Goal: Task Accomplishment & Management: Manage account settings

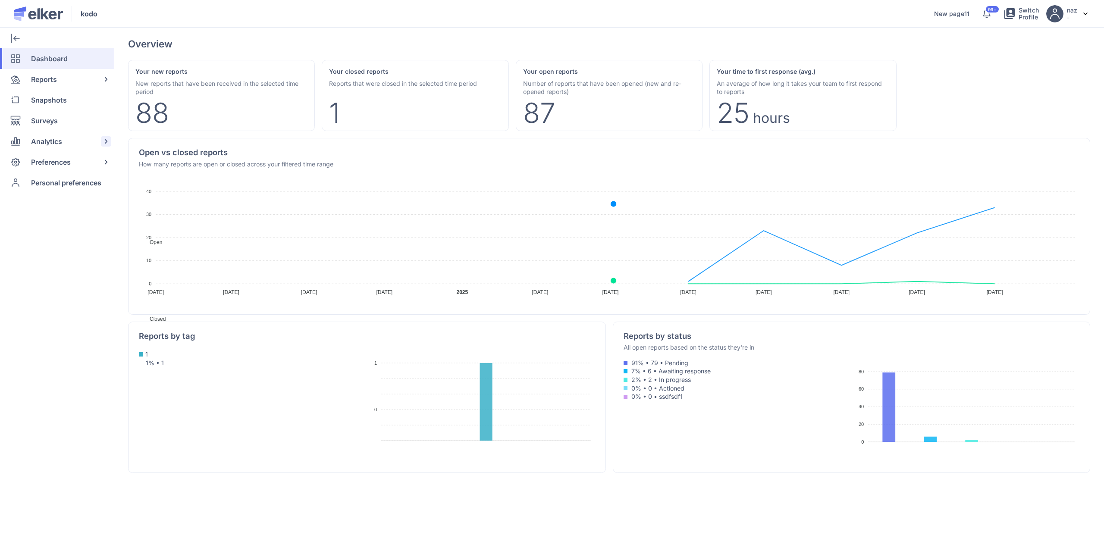
click at [53, 145] on span "Analytics" at bounding box center [46, 141] width 31 height 21
click at [79, 125] on div "Surveys" at bounding box center [55, 120] width 110 height 21
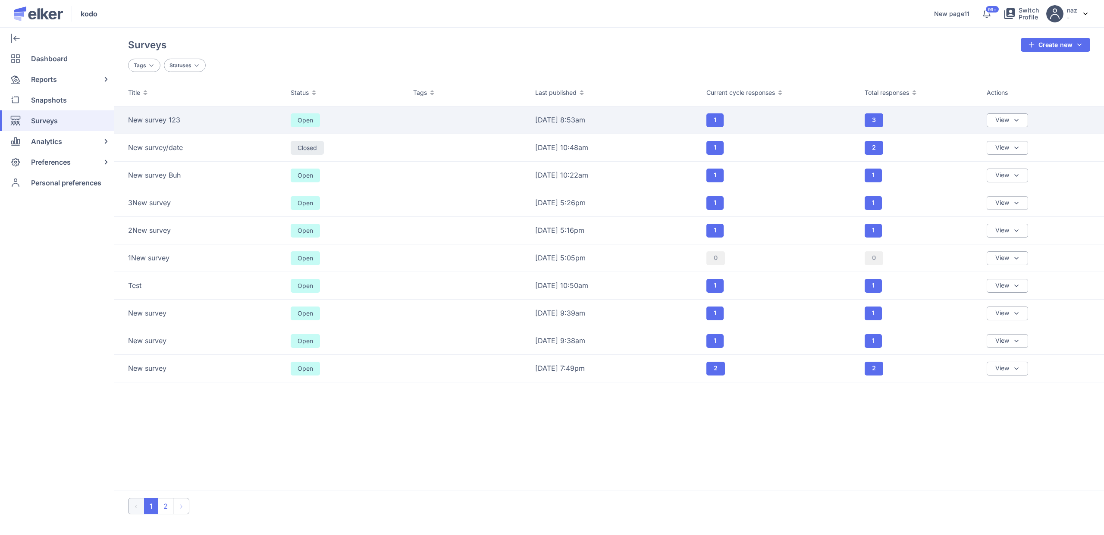
click at [225, 129] on td "New survey 123" at bounding box center [199, 121] width 171 height 28
click at [210, 122] on div "New survey 123" at bounding box center [204, 119] width 152 height 9
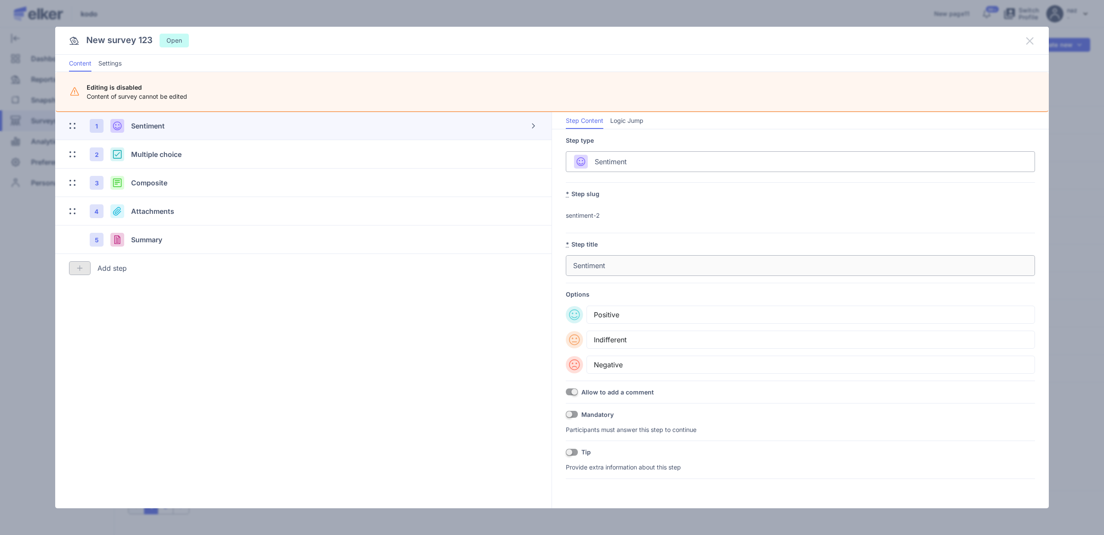
click at [1031, 38] on icon at bounding box center [1030, 41] width 10 height 10
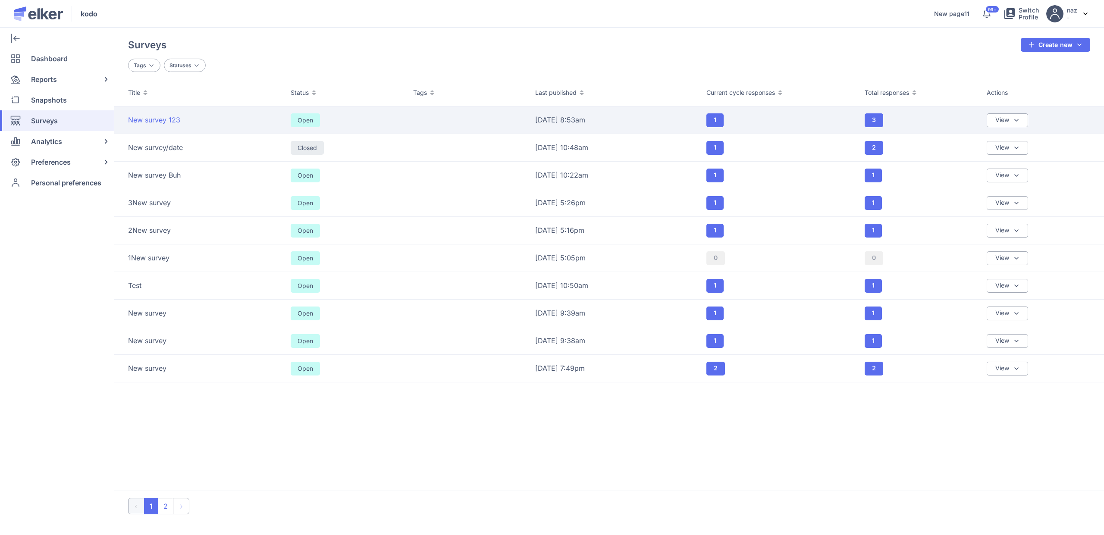
click at [164, 118] on span "New survey 123" at bounding box center [154, 119] width 52 height 9
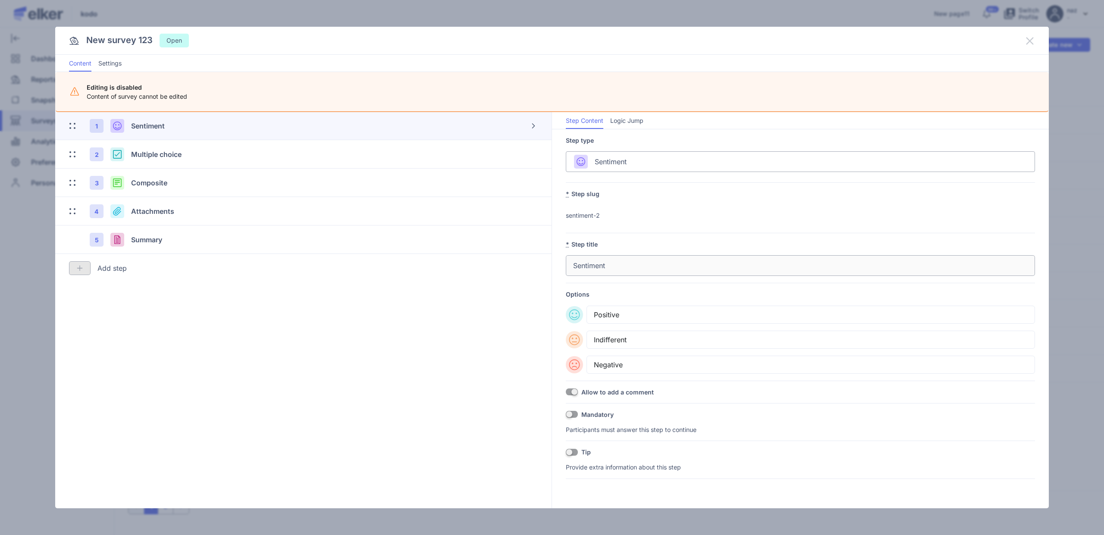
click at [1032, 41] on icon at bounding box center [1030, 41] width 10 height 10
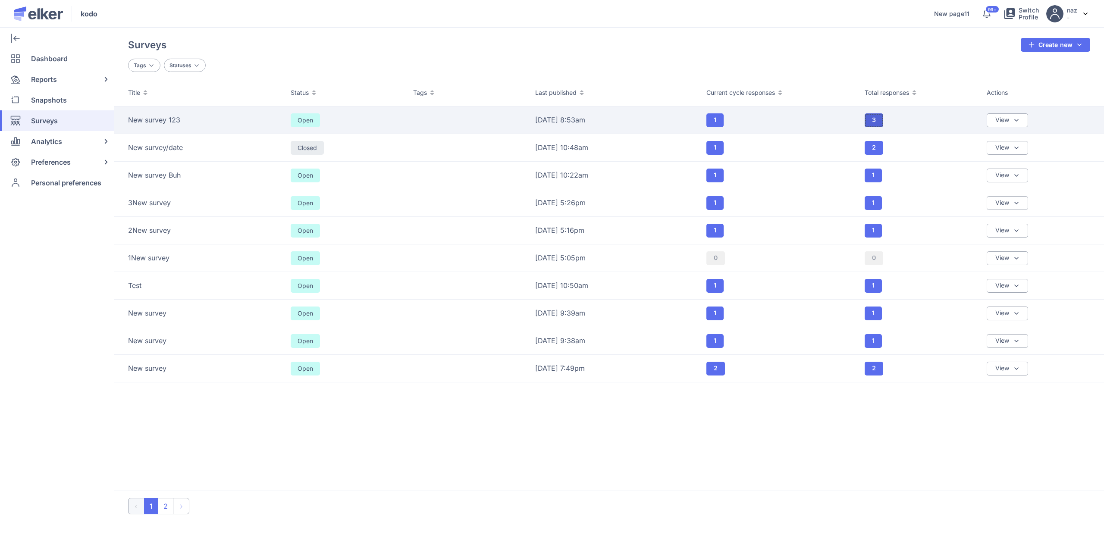
click at [874, 116] on button "3" at bounding box center [874, 120] width 19 height 14
